Goal: Transaction & Acquisition: Purchase product/service

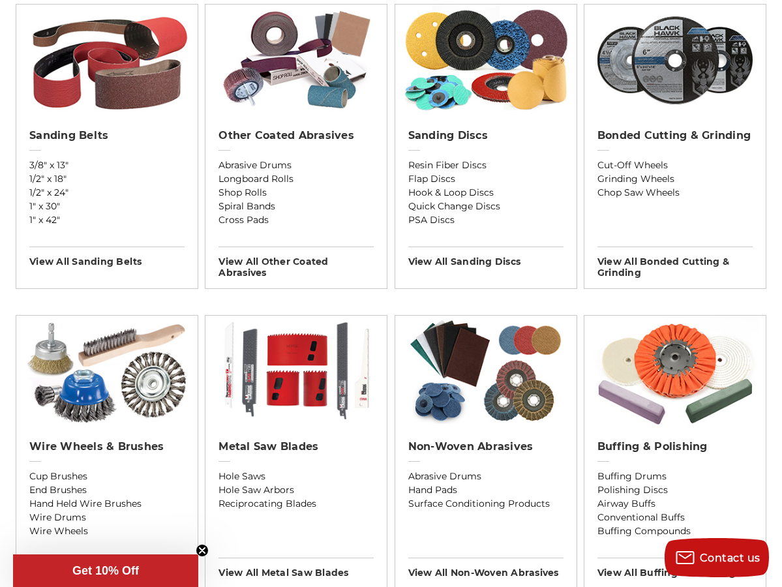
scroll to position [496, 0]
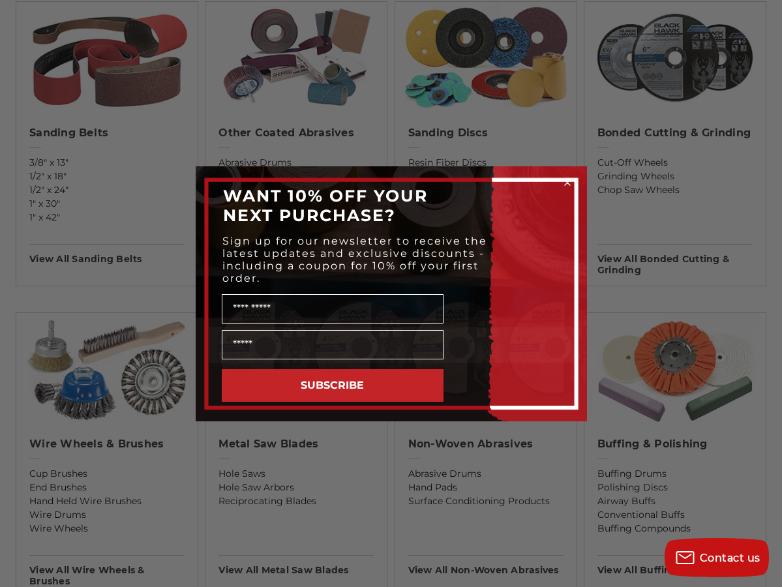
click at [568, 181] on icon "Close dialog" at bounding box center [567, 182] width 5 height 5
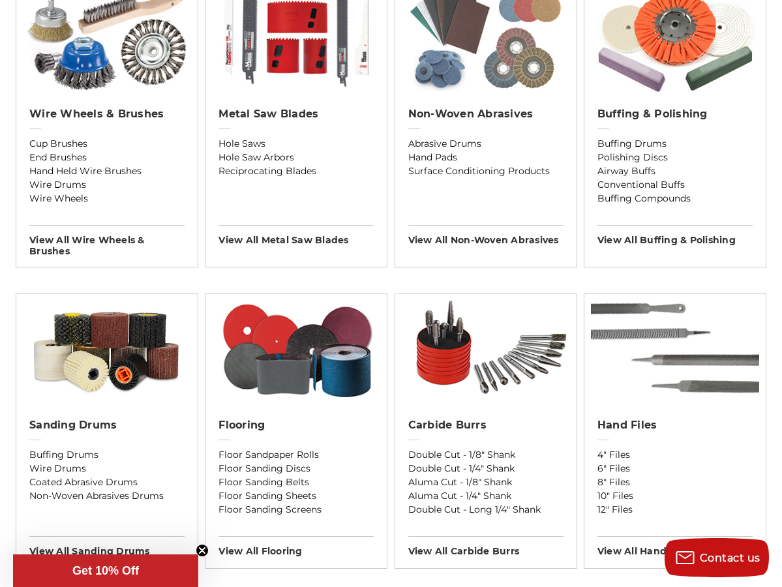
scroll to position [826, 0]
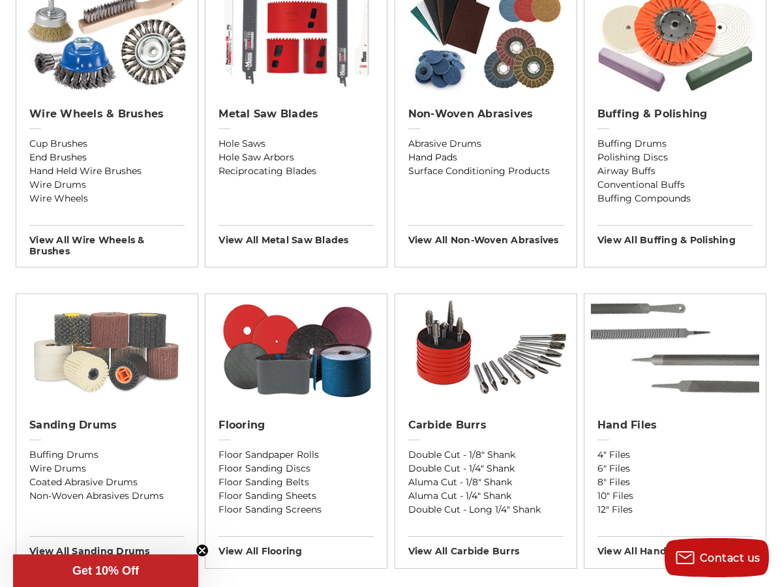
click at [120, 355] on img at bounding box center [106, 349] width 181 height 111
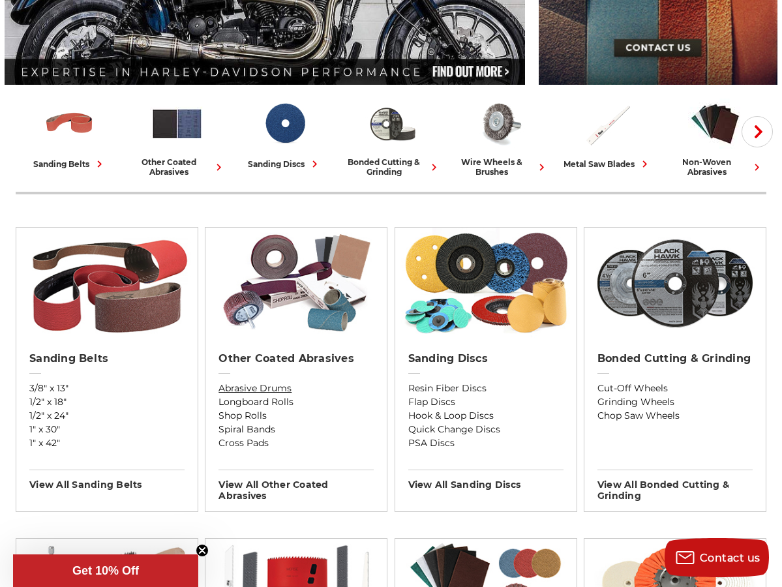
scroll to position [267, 0]
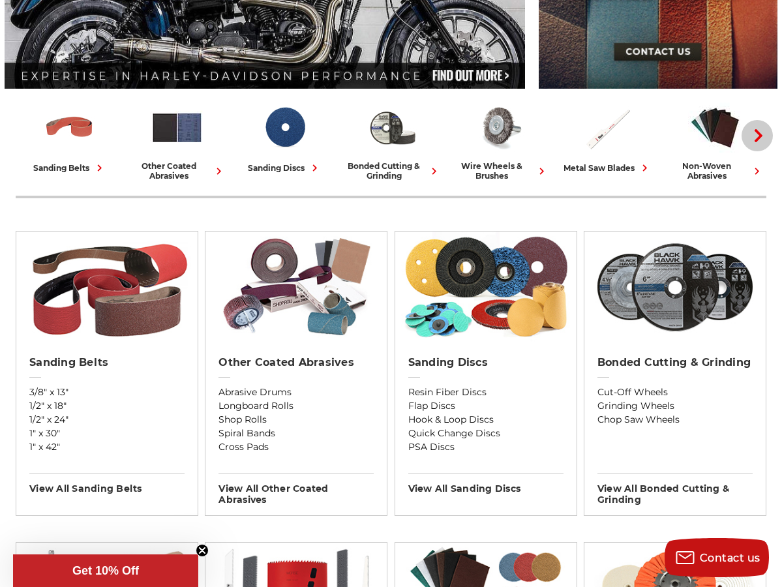
click at [761, 138] on use "button" at bounding box center [759, 135] width 8 height 13
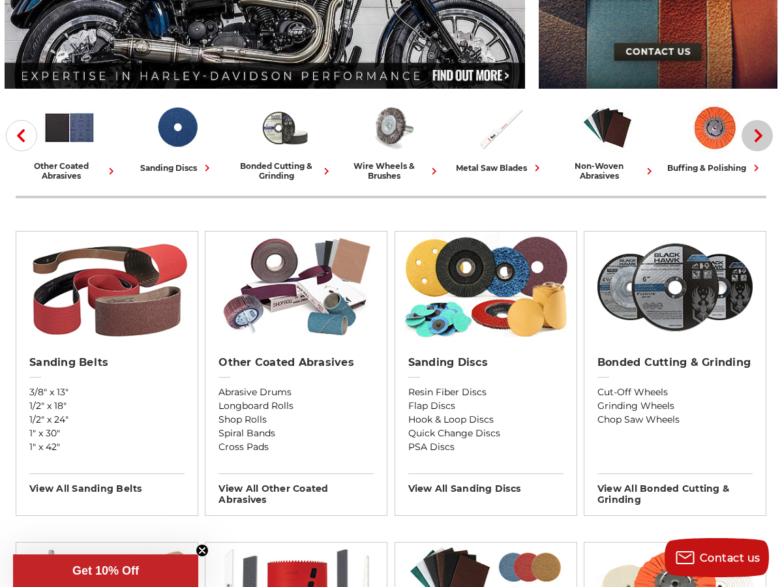
click at [761, 138] on use "button" at bounding box center [759, 135] width 8 height 13
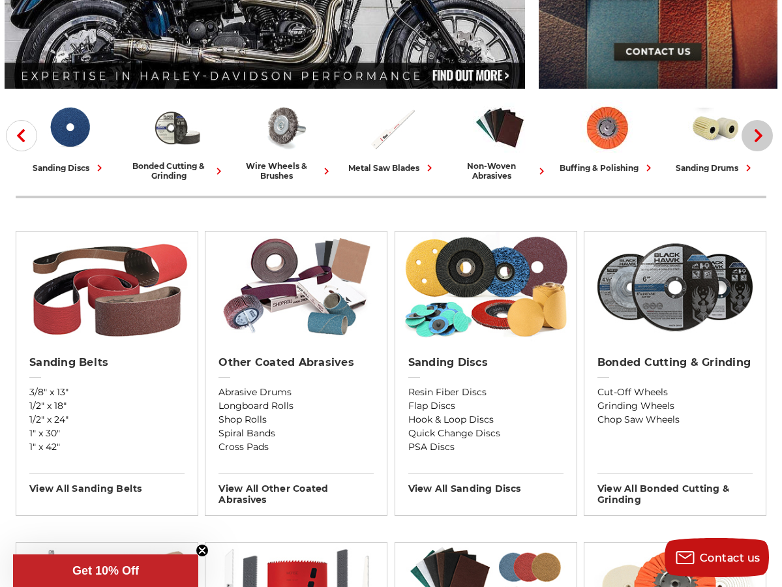
click at [761, 138] on use "button" at bounding box center [759, 135] width 8 height 13
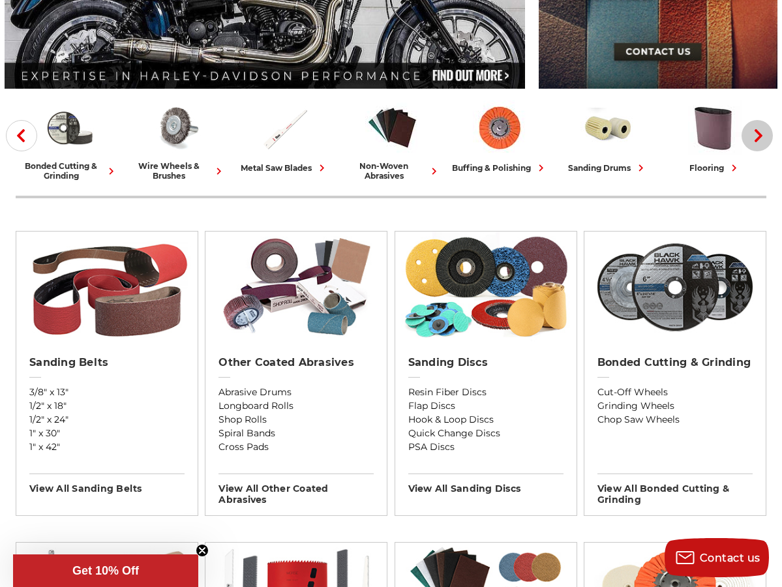
click at [761, 138] on use "button" at bounding box center [759, 135] width 8 height 13
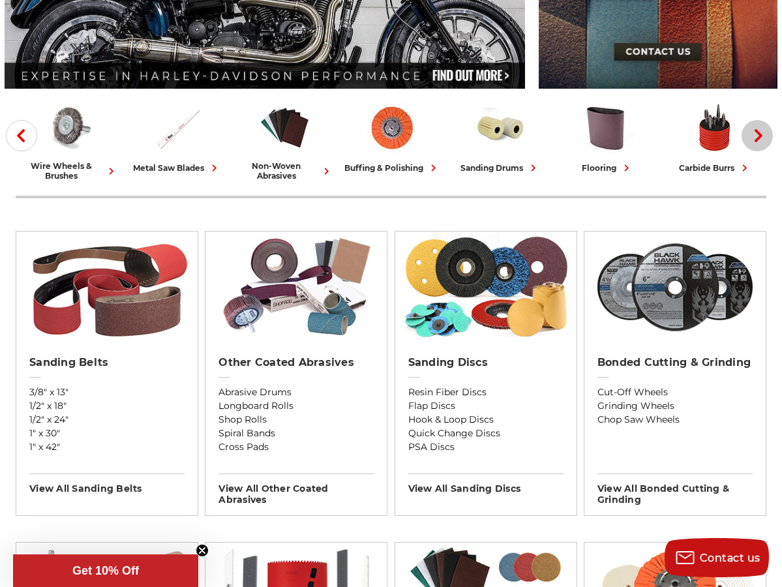
click at [760, 134] on use "button" at bounding box center [759, 135] width 8 height 13
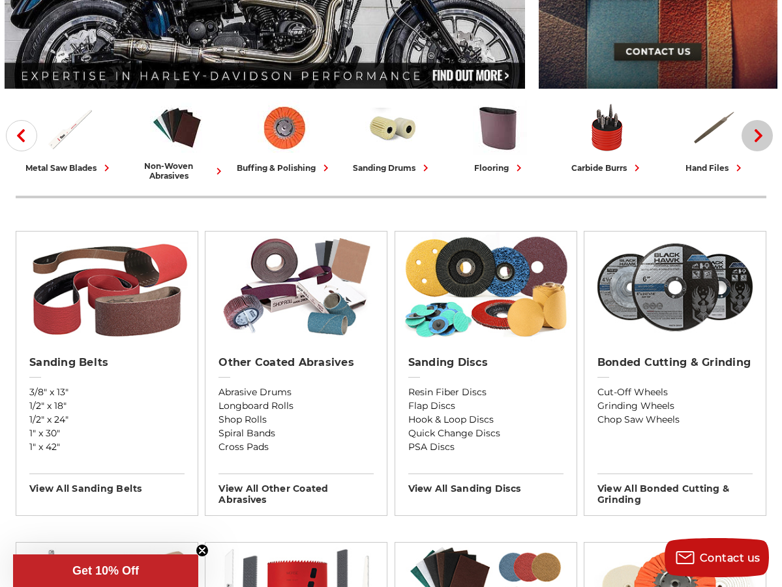
click at [760, 134] on use "button" at bounding box center [759, 135] width 8 height 13
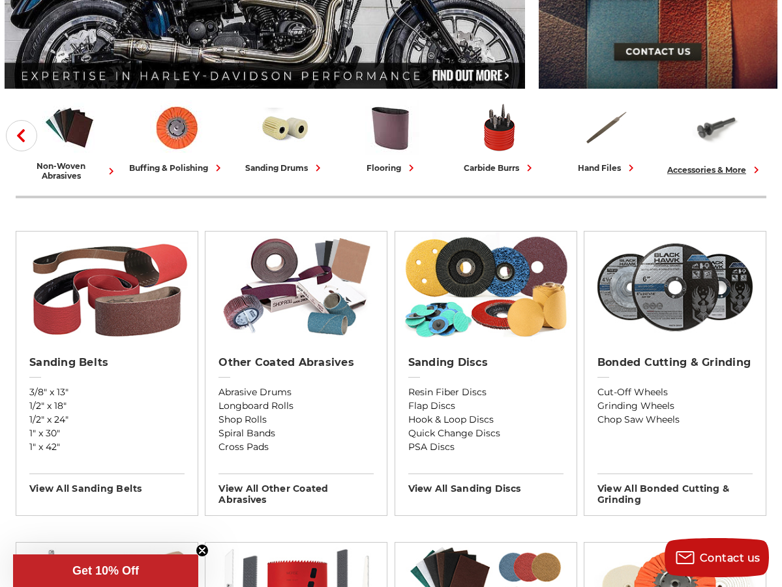
click at [760, 134] on link "accessories & more" at bounding box center [715, 138] width 97 height 76
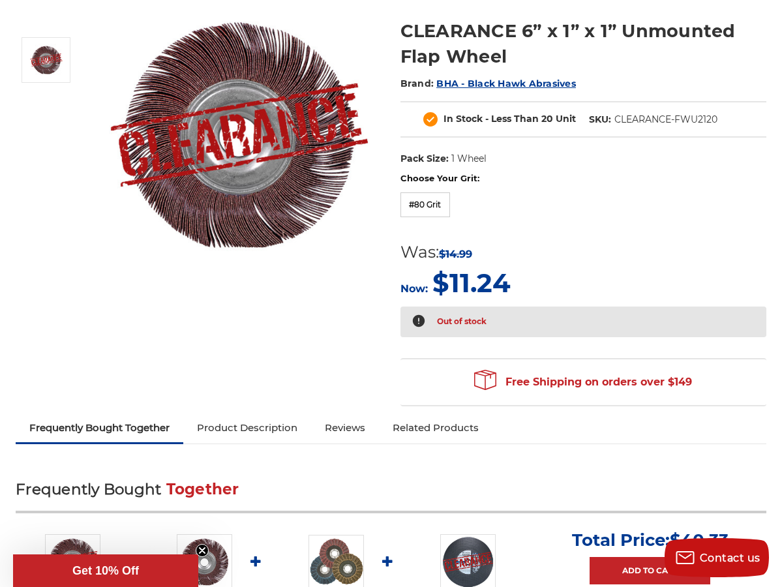
scroll to position [154, 0]
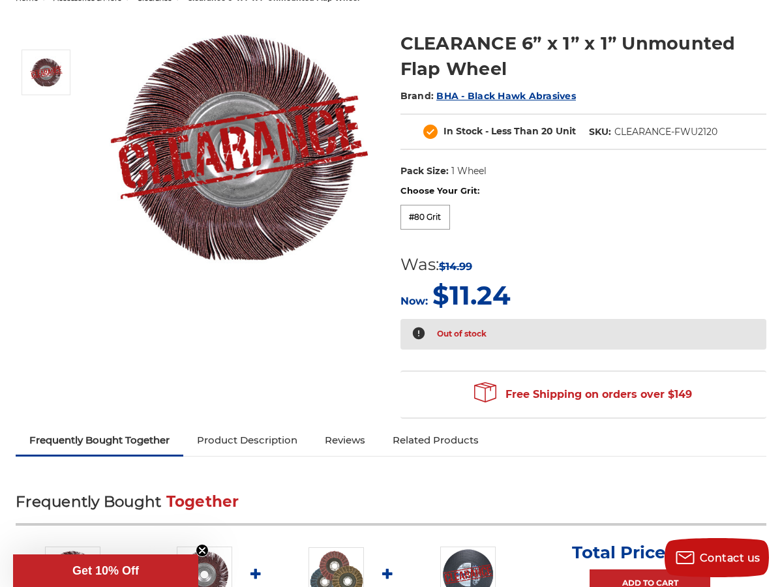
click at [421, 214] on label "#80 Grit" at bounding box center [425, 217] width 50 height 25
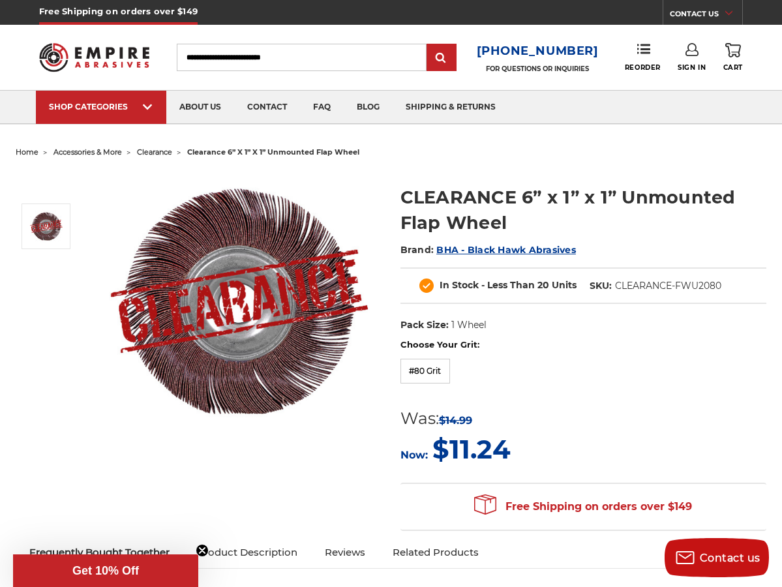
scroll to position [0, 0]
